Goal: Answer question/provide support: Share knowledge or assist other users

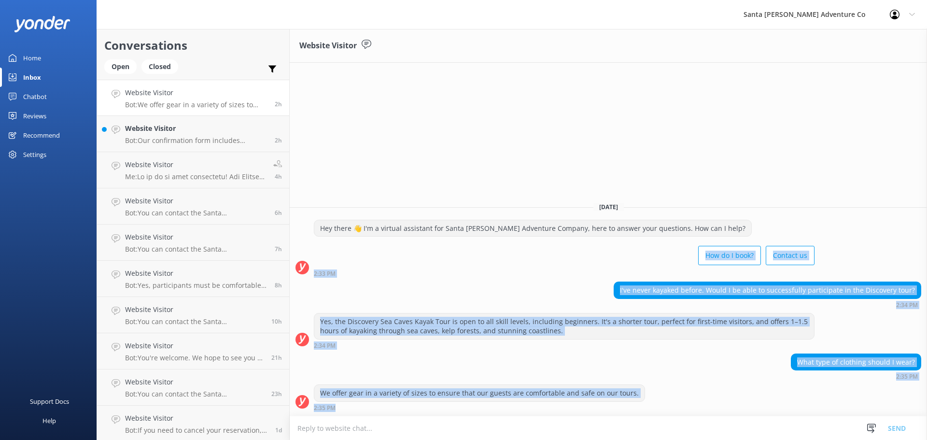
drag, startPoint x: 654, startPoint y: 409, endPoint x: 421, endPoint y: 253, distance: 280.7
click at [421, 253] on div "[DATE] Hey there 👋 I'm a virtual assistant for Santa [PERSON_NAME] Adventure Co…" at bounding box center [609, 305] width 638 height 222
click at [615, 362] on div "What type of clothing should I wear? 2:35 PM" at bounding box center [609, 367] width 638 height 27
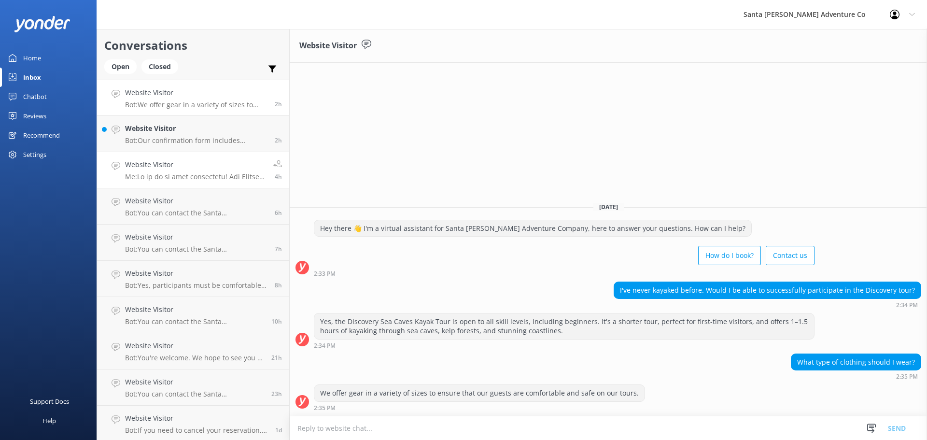
click at [174, 157] on link "Website Visitor Me: 4h" at bounding box center [193, 170] width 192 height 36
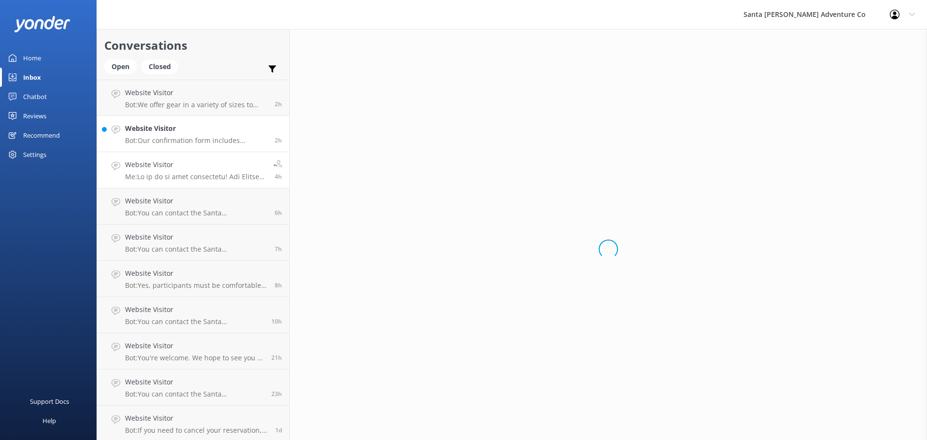
click at [174, 140] on p "Bot: Our confirmation form includes directions, but you can also visit our Goog…" at bounding box center [196, 140] width 142 height 9
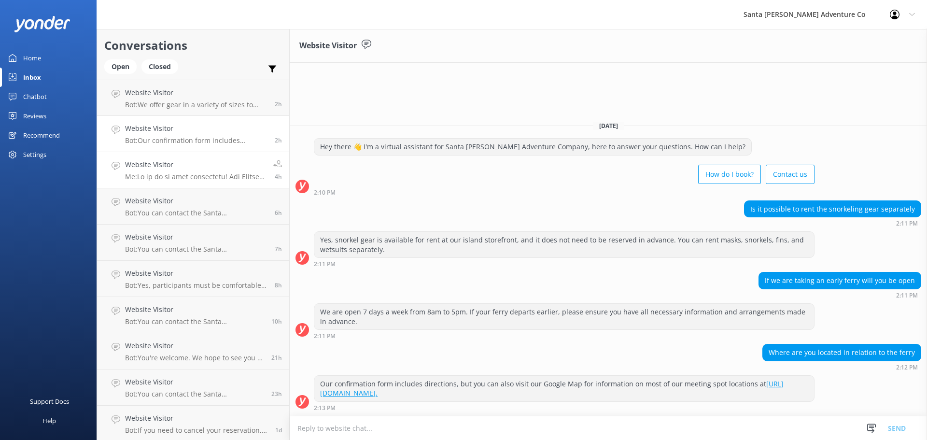
click at [205, 171] on div "Website Visitor Me:" at bounding box center [195, 169] width 141 height 21
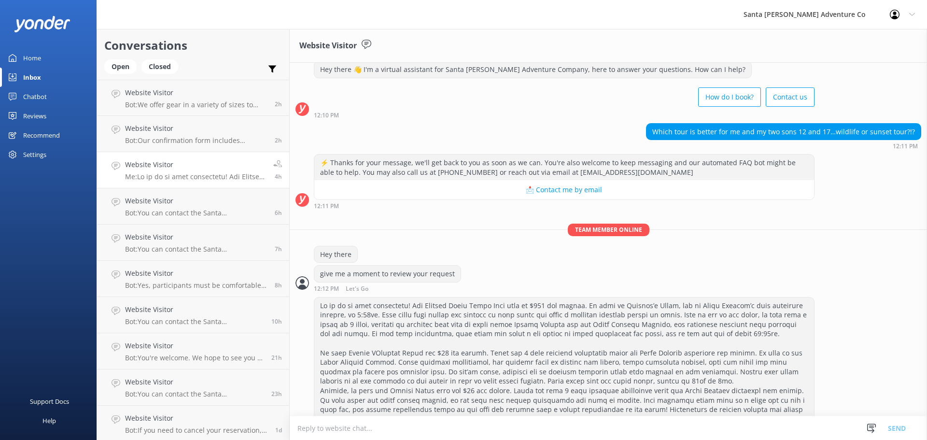
scroll to position [53, 0]
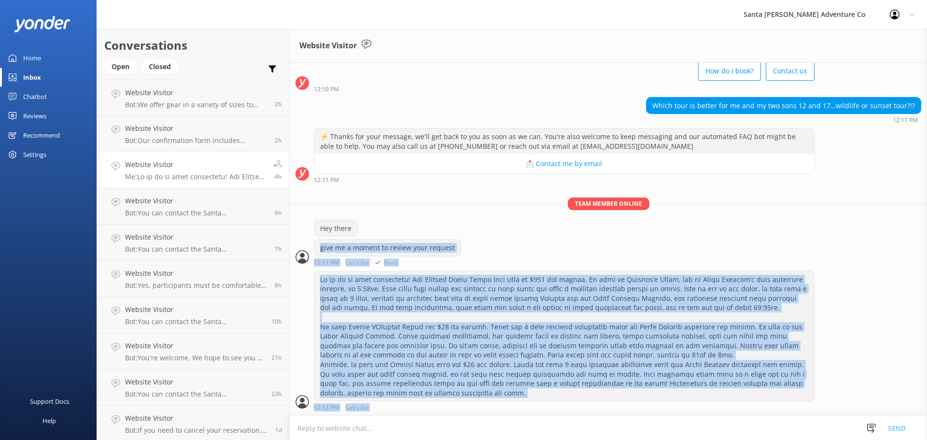
drag, startPoint x: 466, startPoint y: 405, endPoint x: 365, endPoint y: 225, distance: 206.8
click at [365, 225] on div "[DATE] Hey there 👋 I'm a virtual assistant for Santa [PERSON_NAME] Adventure Co…" at bounding box center [609, 213] width 638 height 406
click at [468, 275] on div at bounding box center [564, 336] width 500 height 130
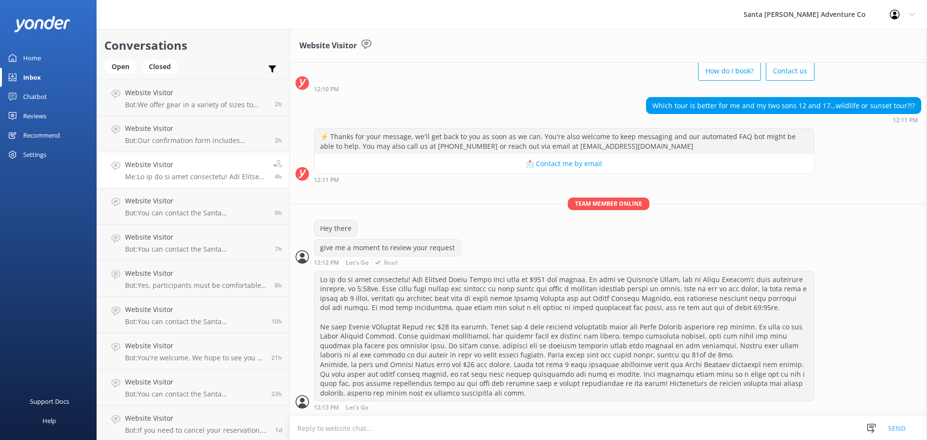
scroll to position [0, 0]
